Goal: Subscribe to service/newsletter

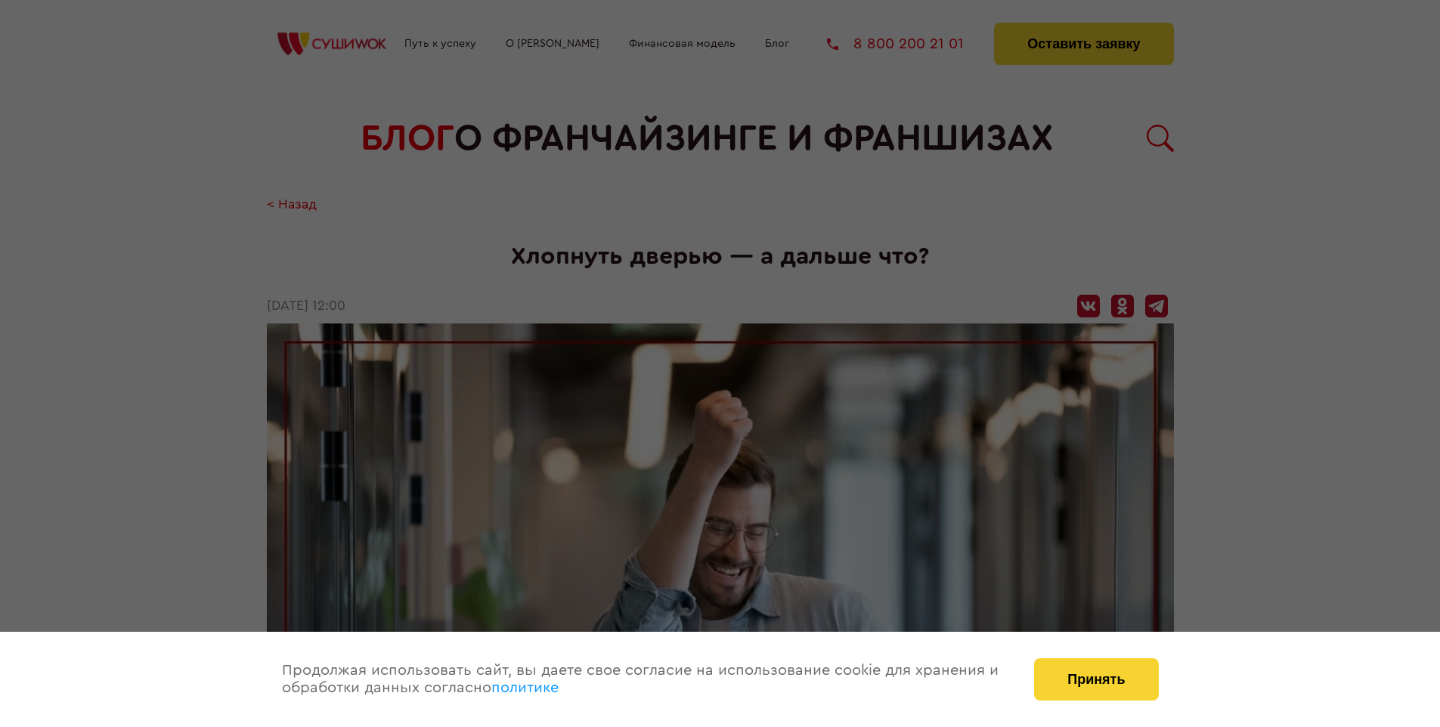
scroll to position [1256, 0]
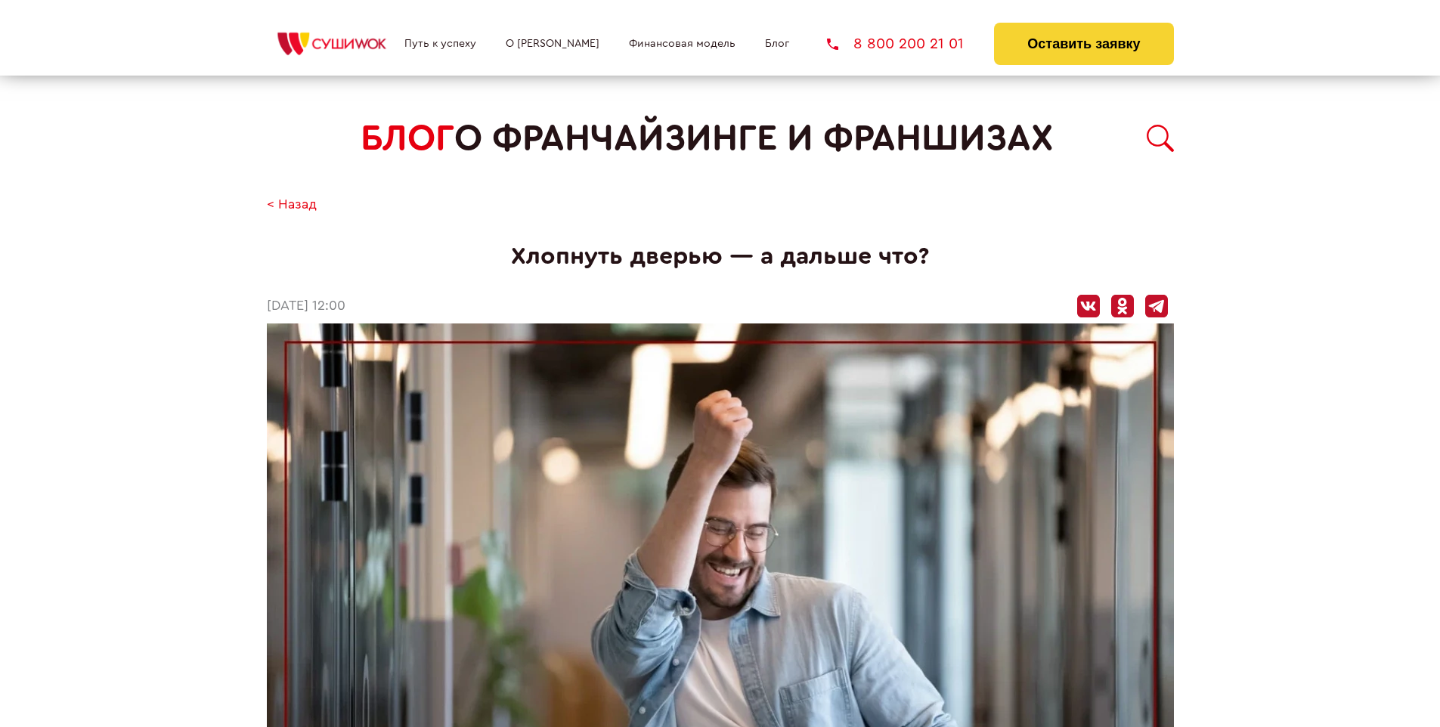
scroll to position [1256, 0]
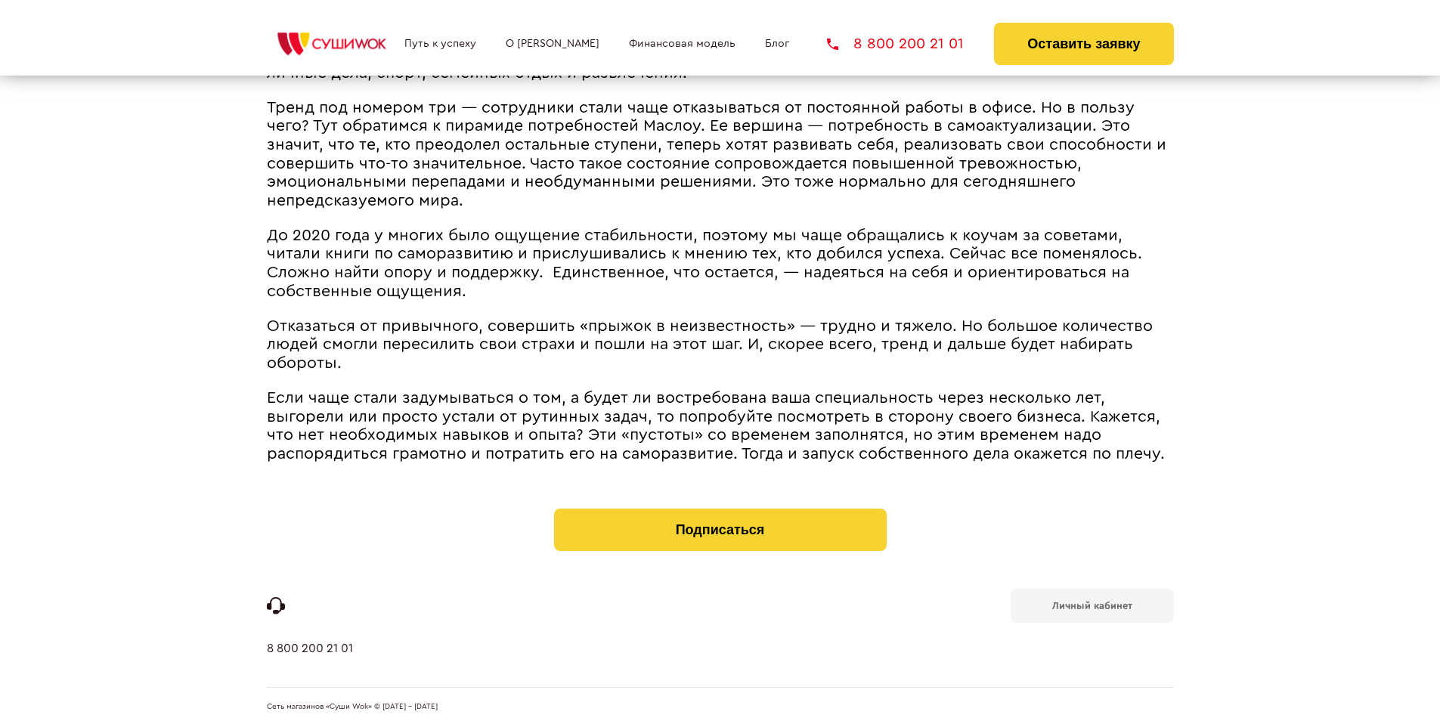
click at [1092, 605] on b "Личный кабинет" at bounding box center [1092, 606] width 80 height 10
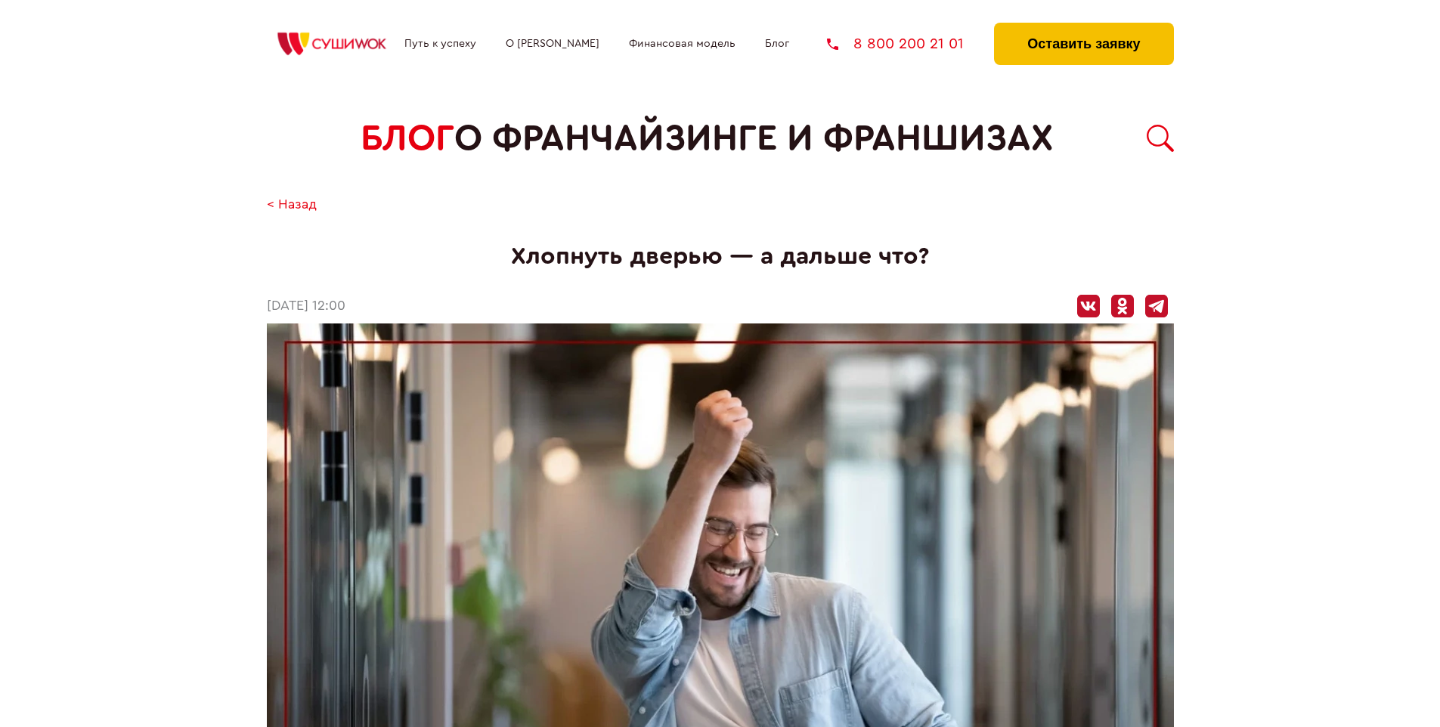
click at [1083, 26] on button "Оставить заявку" at bounding box center [1083, 44] width 179 height 42
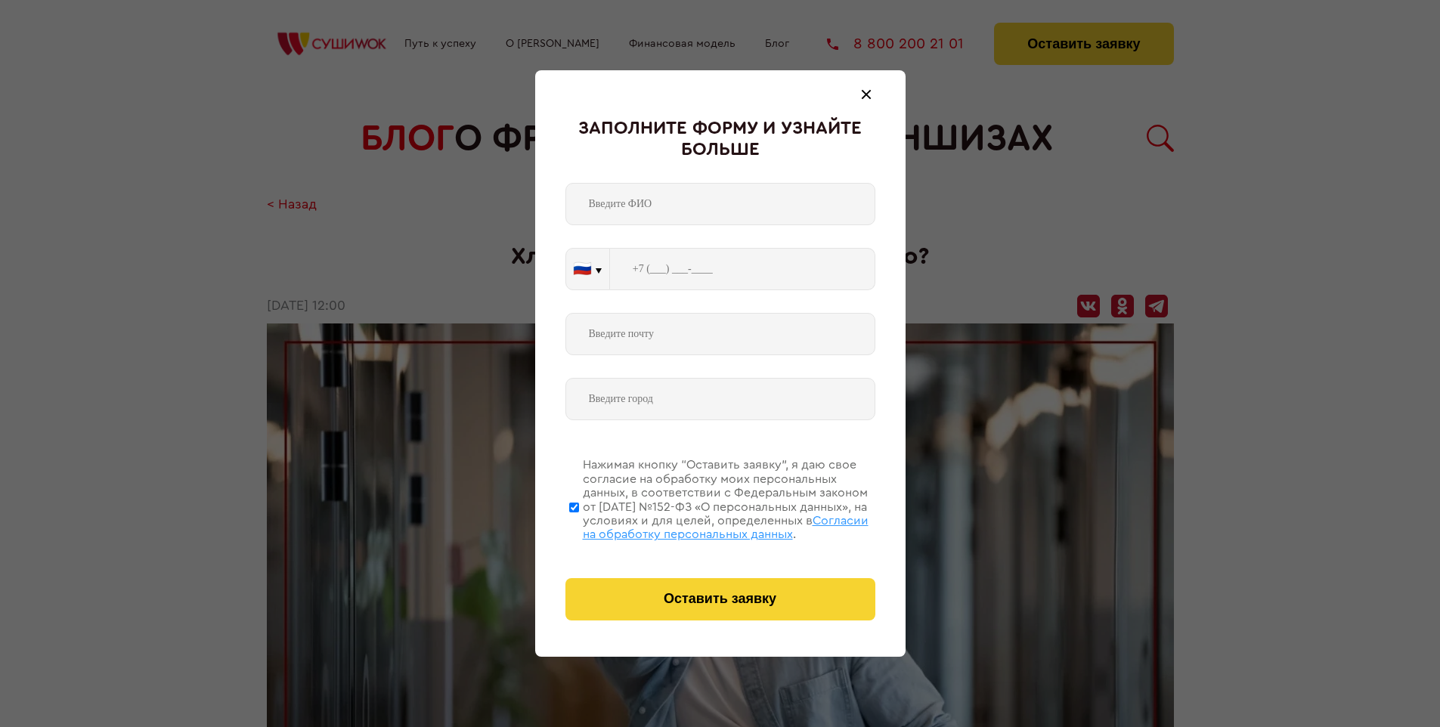
click at [701, 525] on span "Согласии на обработку персональных данных" at bounding box center [726, 528] width 286 height 26
click at [579, 525] on input "Нажимая кнопку “Оставить заявку”, я даю свое согласие на обработку моих персона…" at bounding box center [574, 507] width 10 height 121
checkbox input "false"
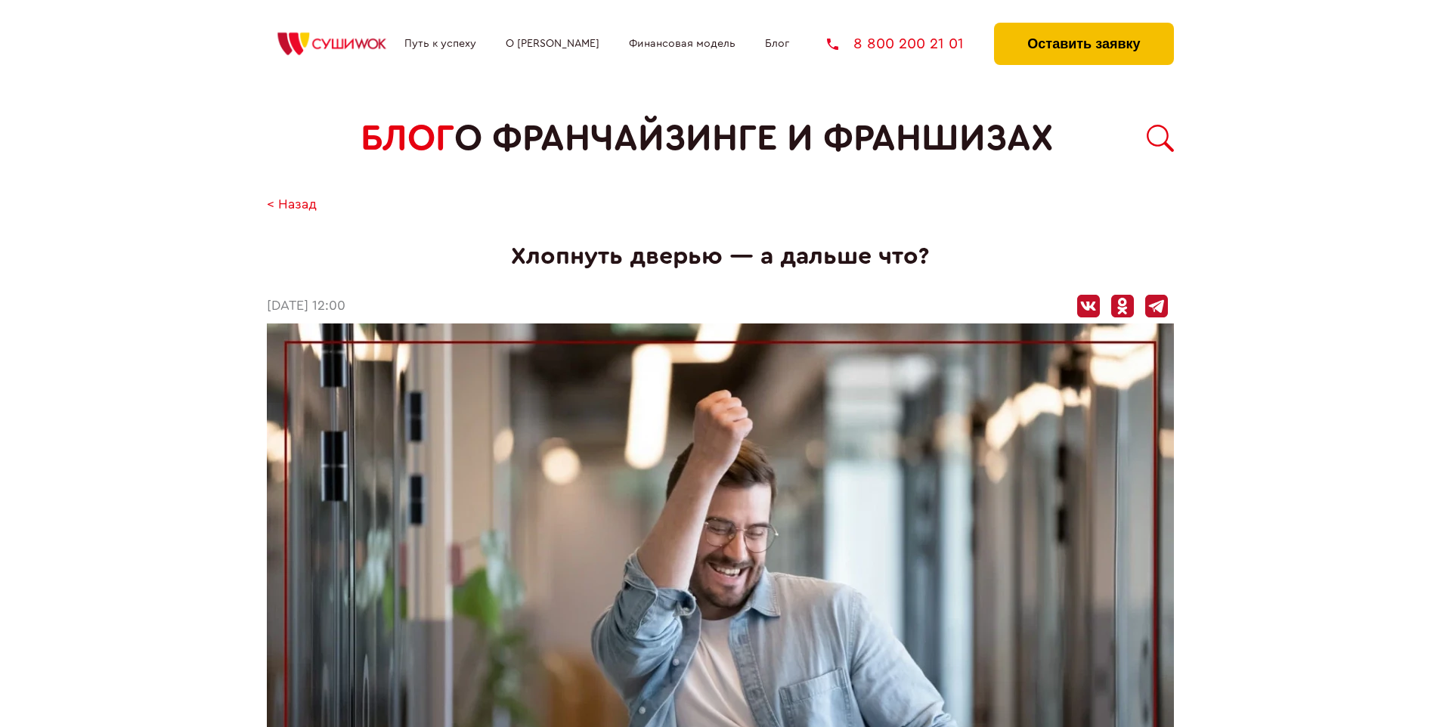
click at [1083, 26] on button "Оставить заявку" at bounding box center [1083, 44] width 179 height 42
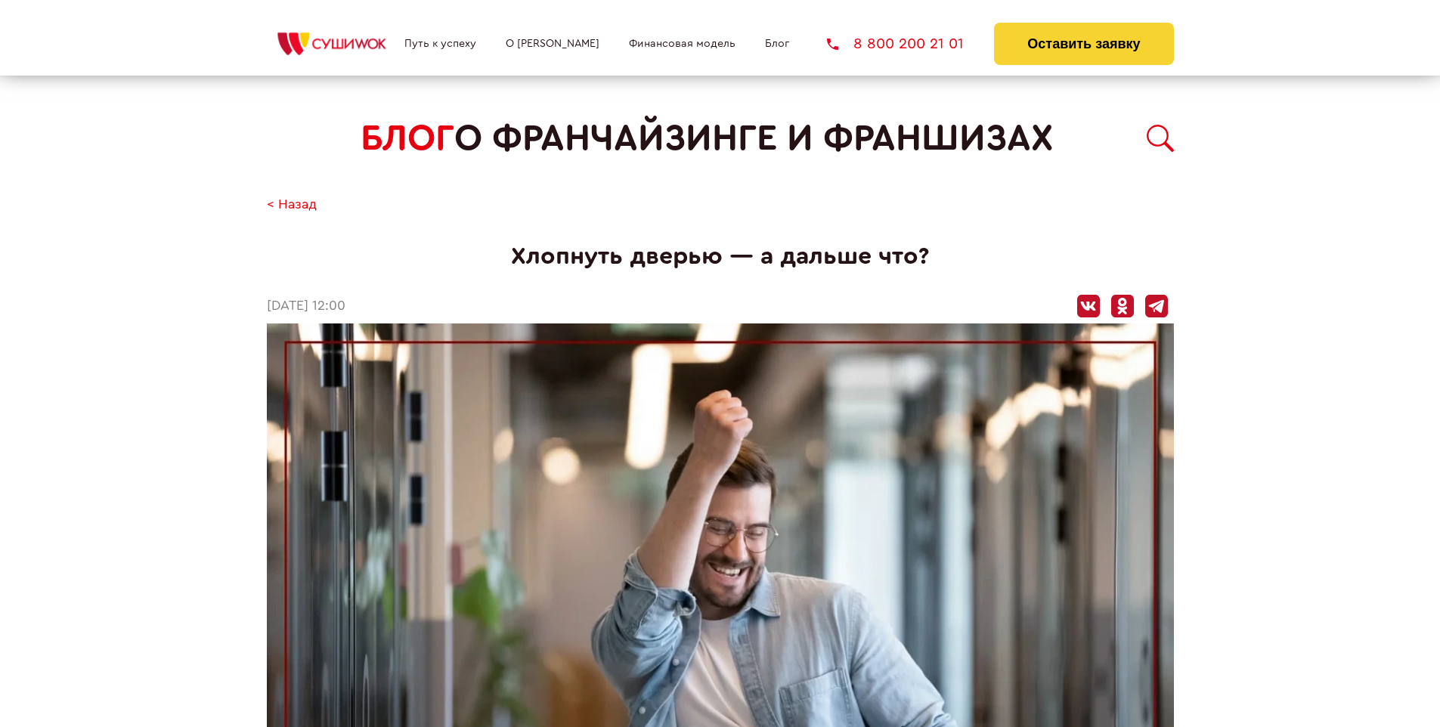
scroll to position [1256, 0]
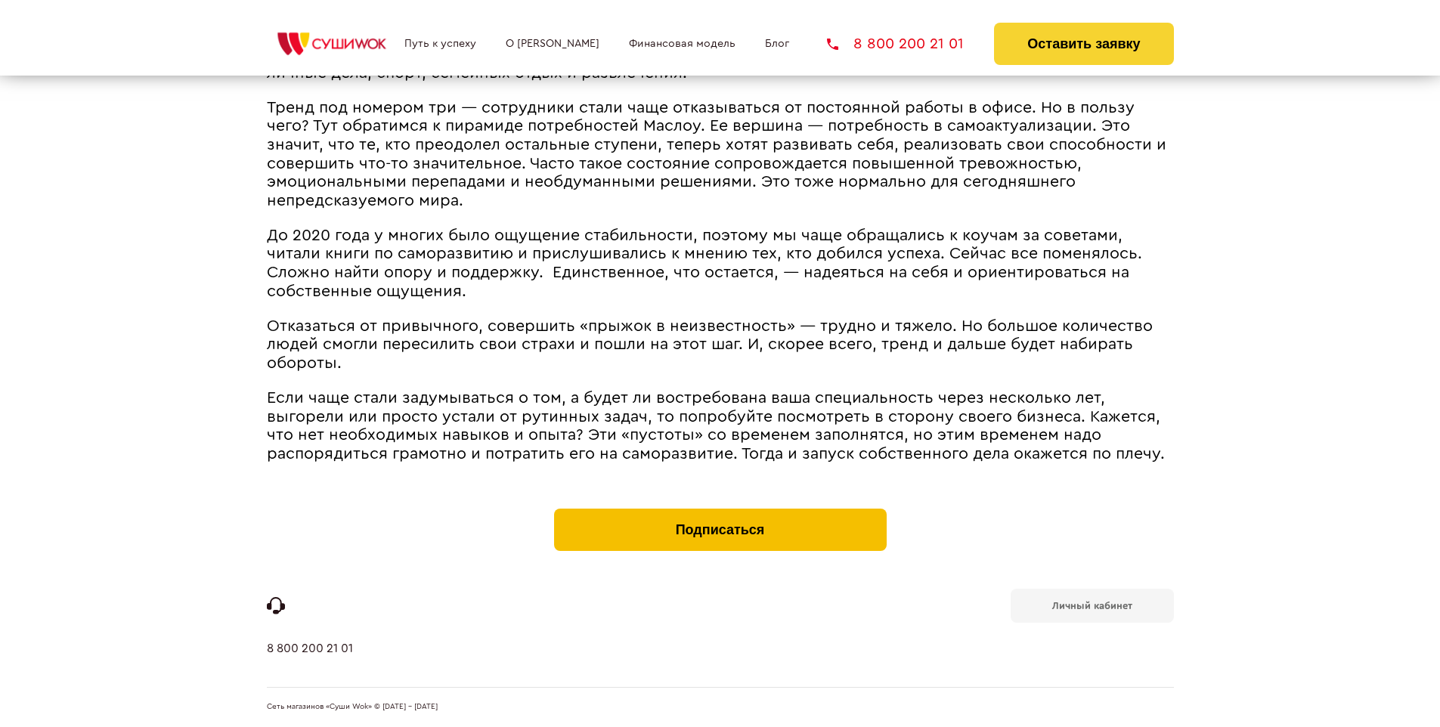
click at [720, 513] on button "Подписаться" at bounding box center [720, 530] width 333 height 42
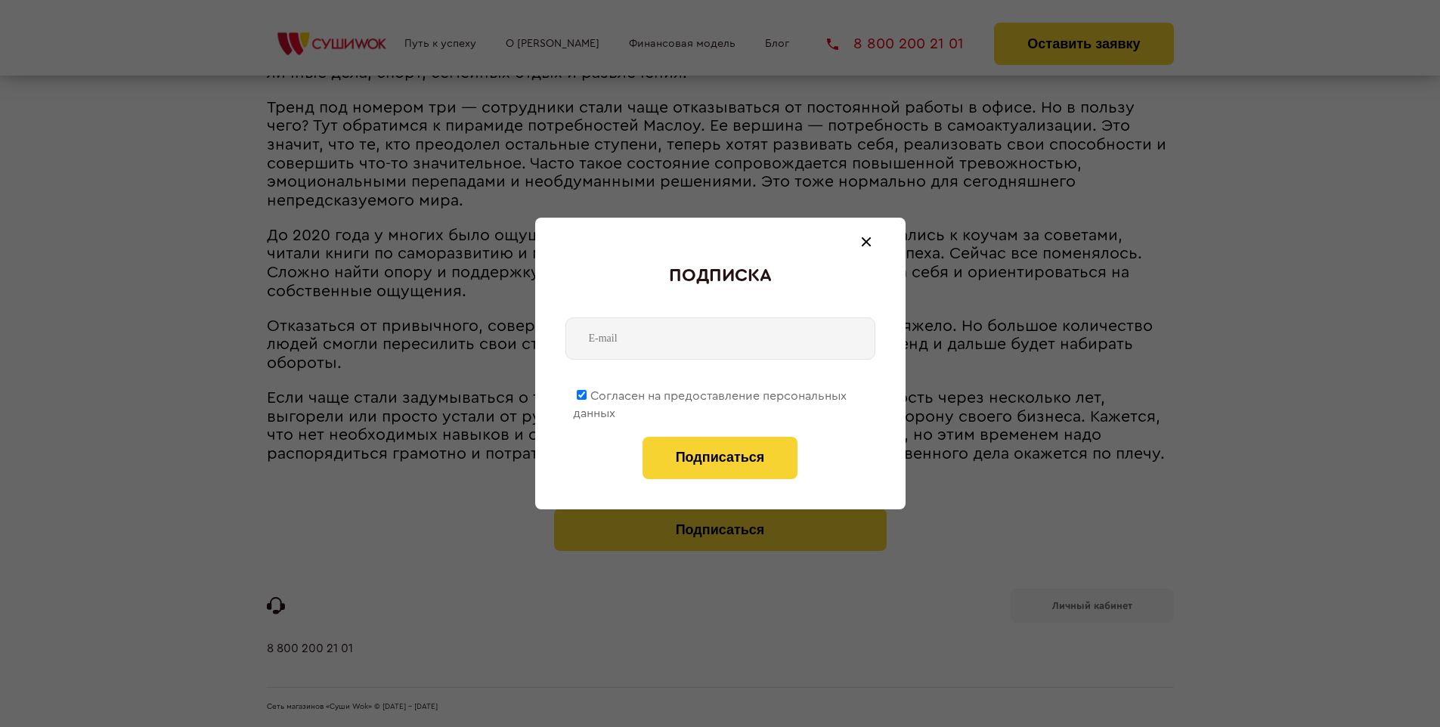
click at [711, 393] on span "Согласен на предоставление персональных данных" at bounding box center [710, 404] width 274 height 29
click at [587, 393] on input "Согласен на предоставление персональных данных" at bounding box center [582, 395] width 10 height 10
checkbox input "false"
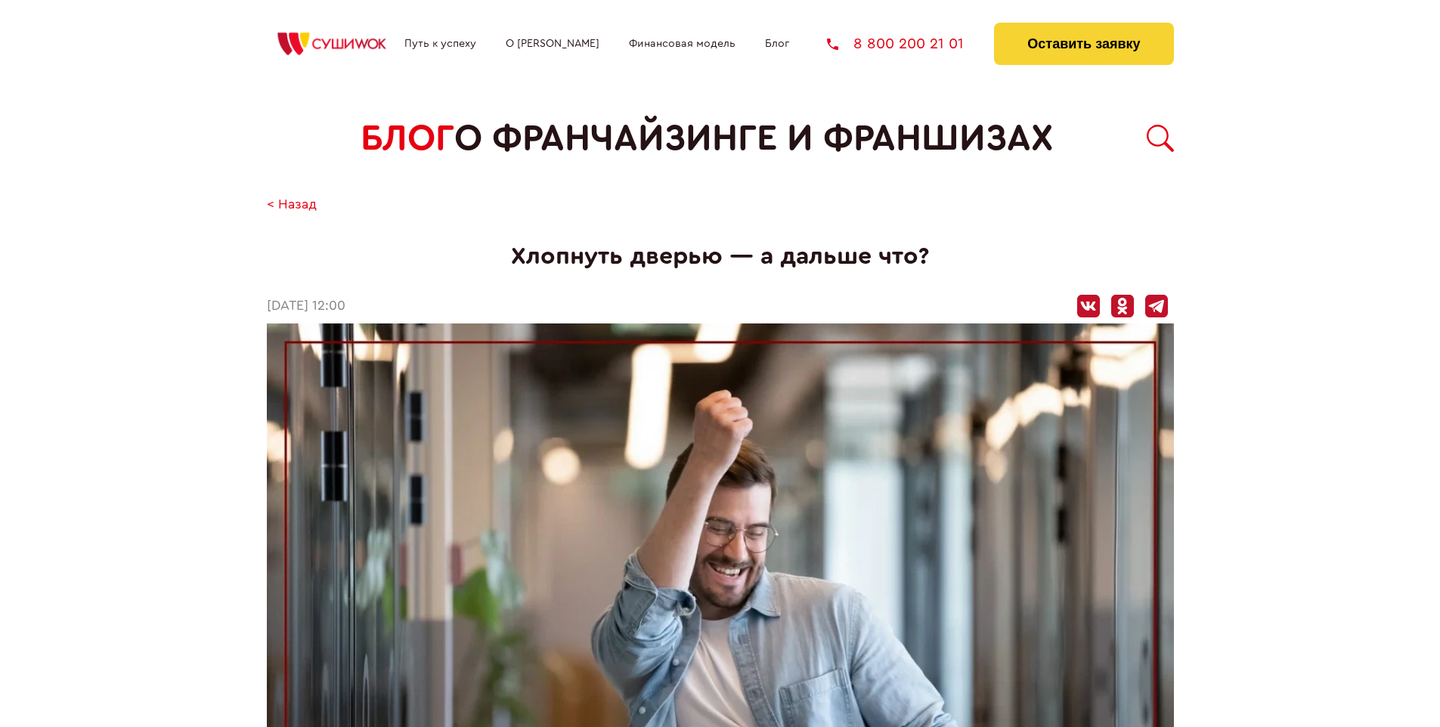
scroll to position [1256, 0]
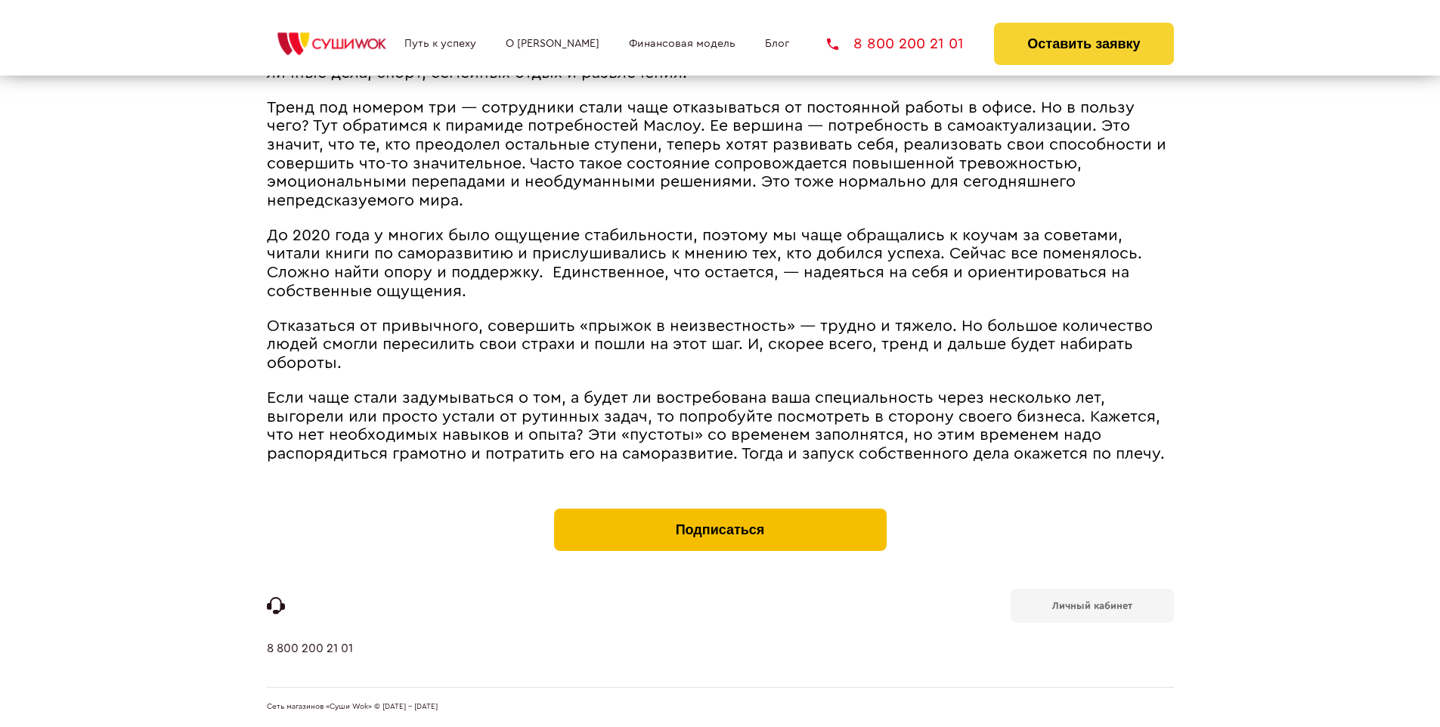
click at [720, 513] on button "Подписаться" at bounding box center [720, 530] width 333 height 42
